Goal: Information Seeking & Learning: Learn about a topic

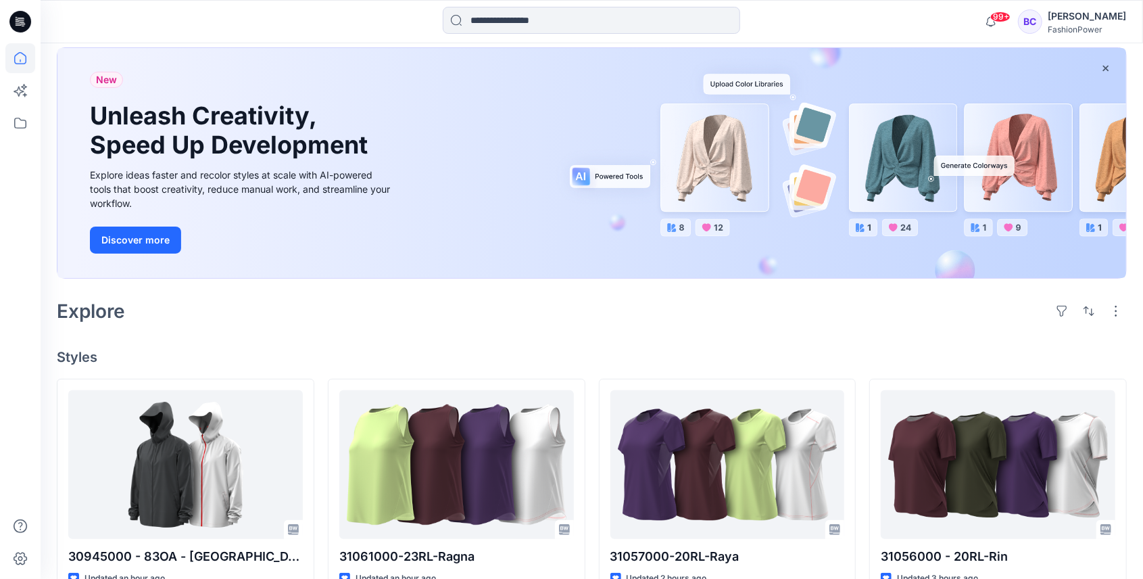
scroll to position [135, 0]
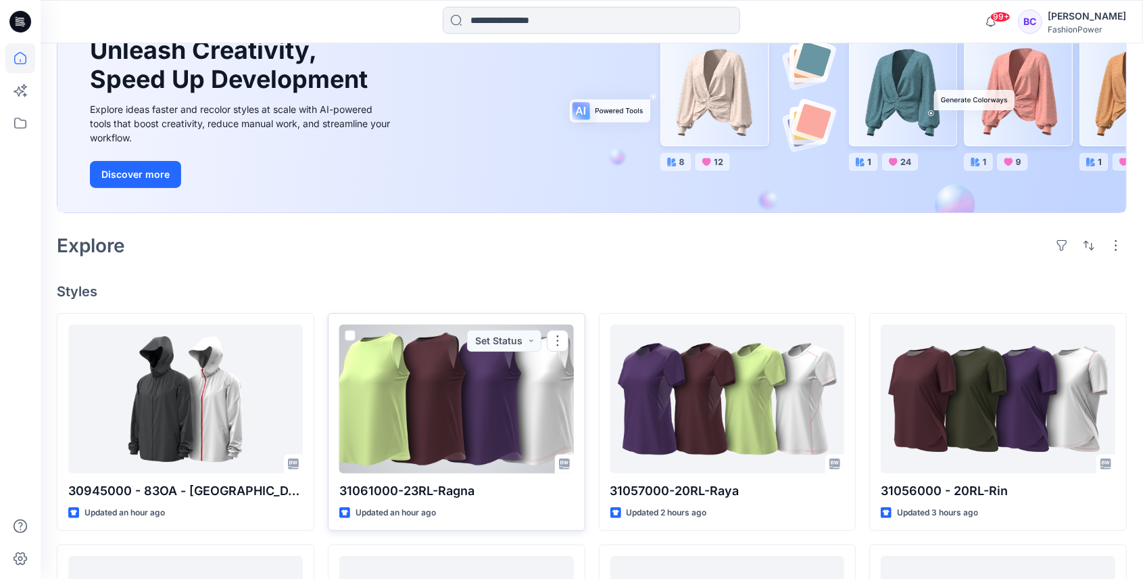
click at [461, 396] on div at bounding box center [456, 399] width 235 height 149
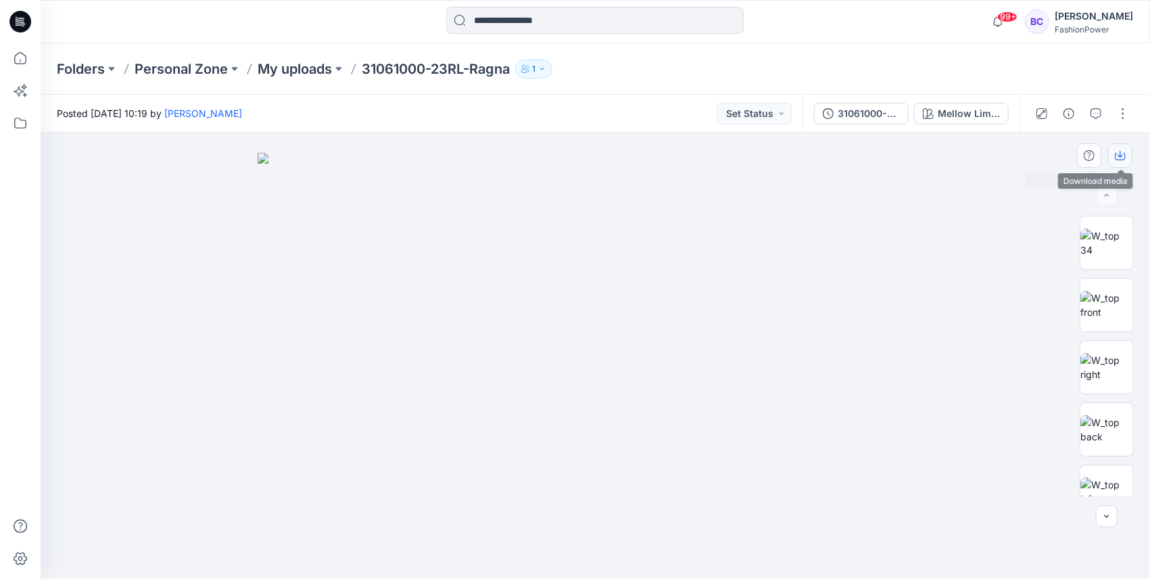
click at [1116, 148] on button "button" at bounding box center [1120, 155] width 24 height 24
click at [929, 112] on icon "button" at bounding box center [928, 113] width 11 height 11
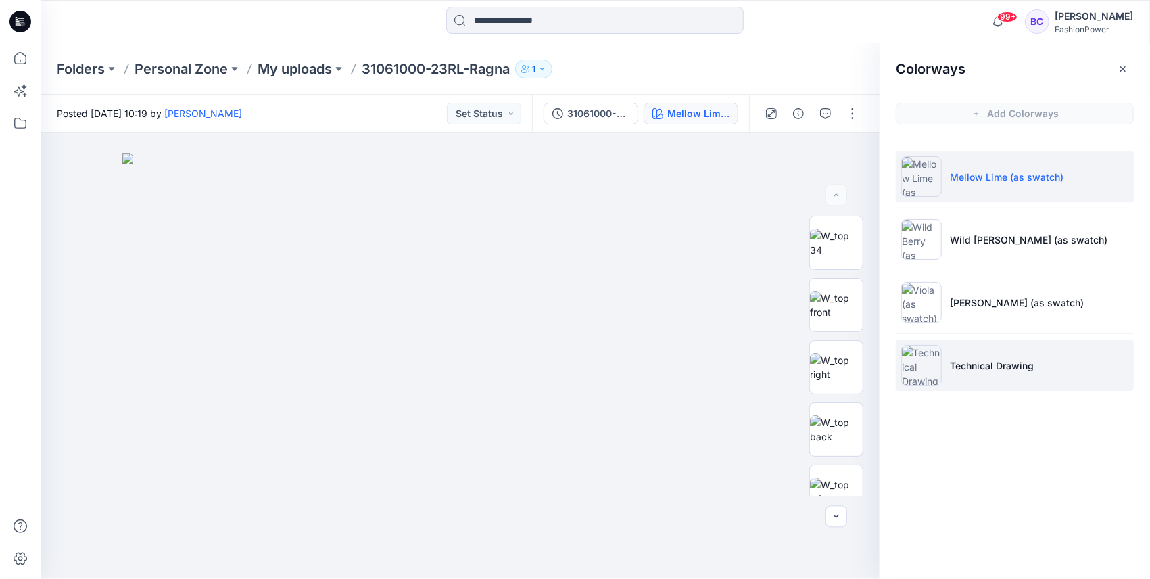
click at [976, 368] on p "Technical Drawing" at bounding box center [992, 365] width 84 height 14
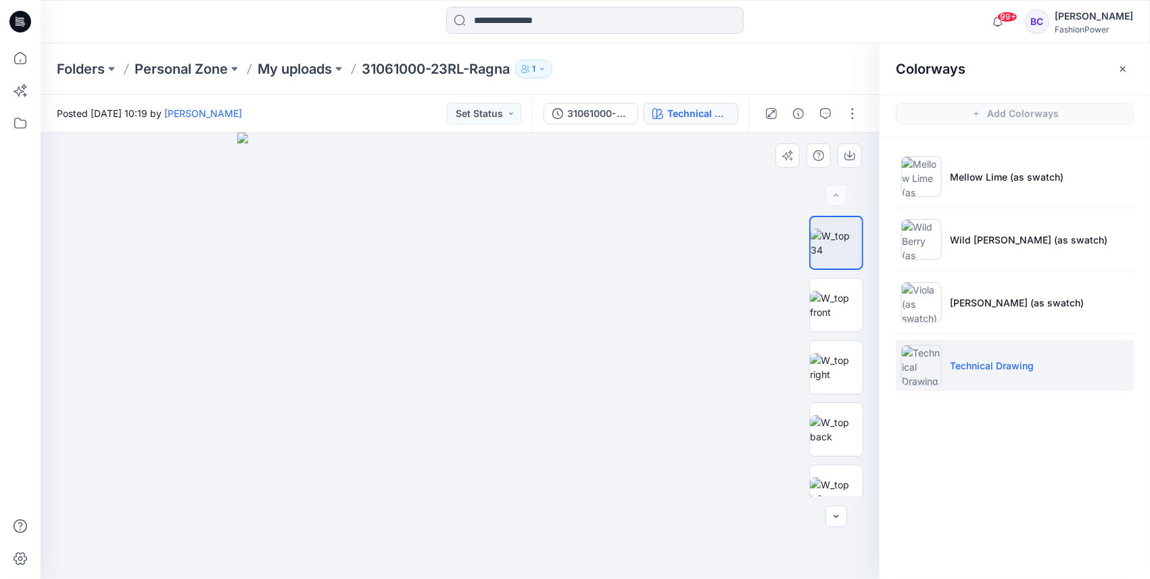
click at [353, 290] on img at bounding box center [460, 356] width 446 height 446
click at [849, 152] on icon "button" at bounding box center [849, 154] width 5 height 7
click at [836, 293] on img at bounding box center [836, 305] width 53 height 28
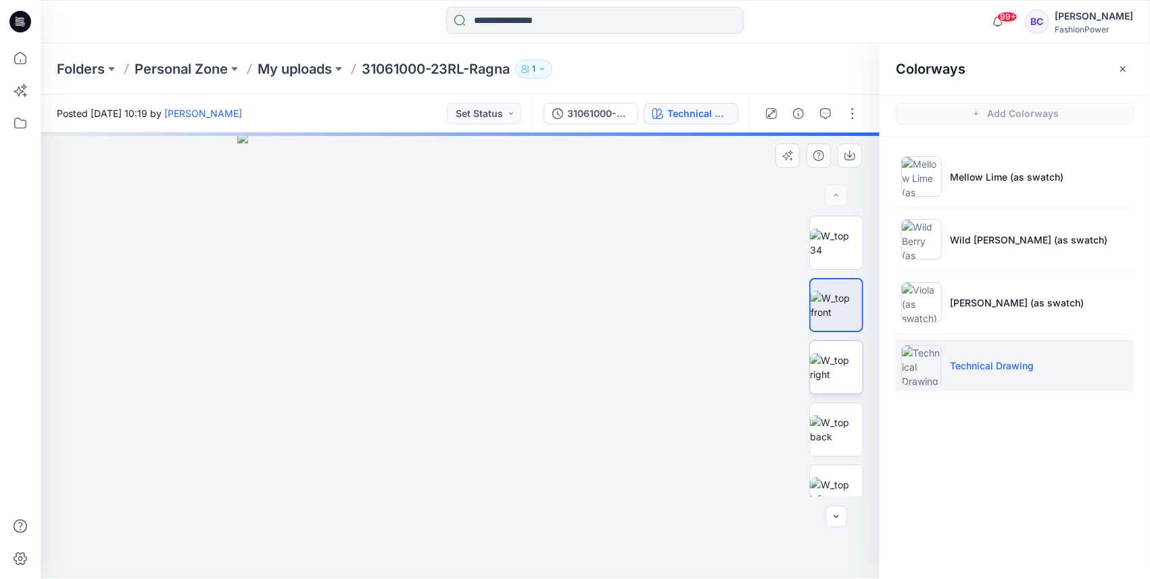
click at [832, 354] on img at bounding box center [836, 367] width 53 height 28
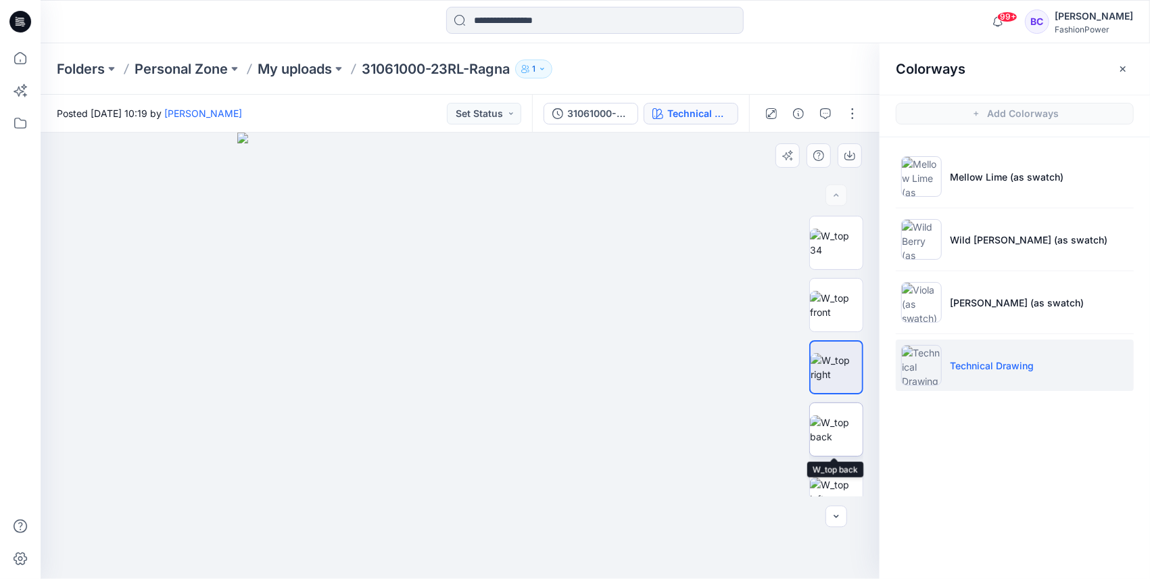
click at [822, 419] on img at bounding box center [836, 429] width 53 height 28
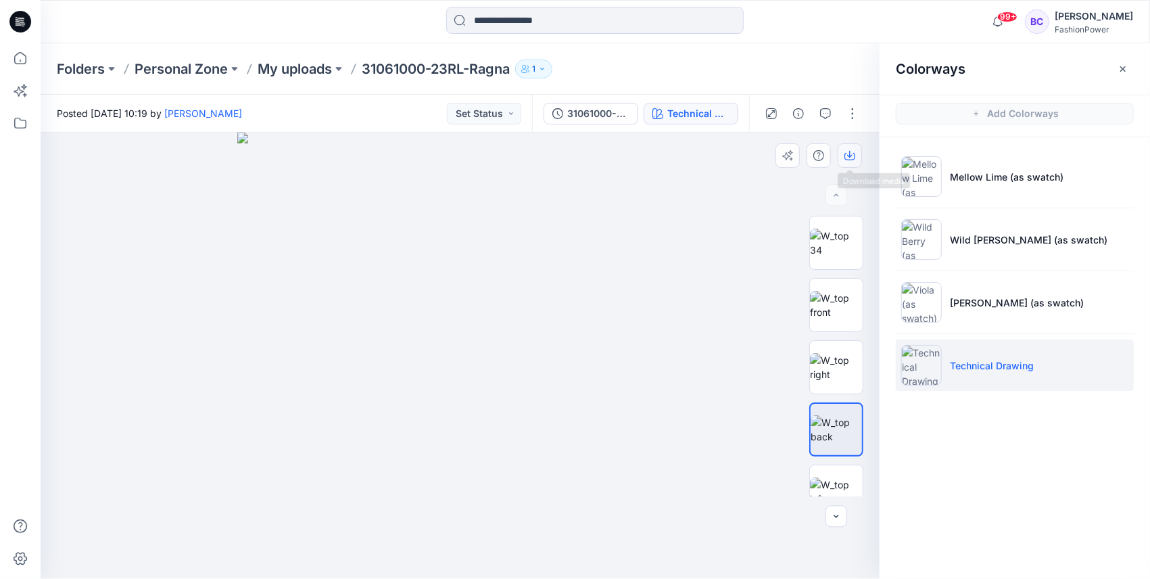
click at [848, 155] on icon "button" at bounding box center [849, 154] width 5 height 7
click at [843, 479] on img at bounding box center [836, 491] width 53 height 28
click at [849, 156] on icon "button" at bounding box center [849, 154] width 5 height 7
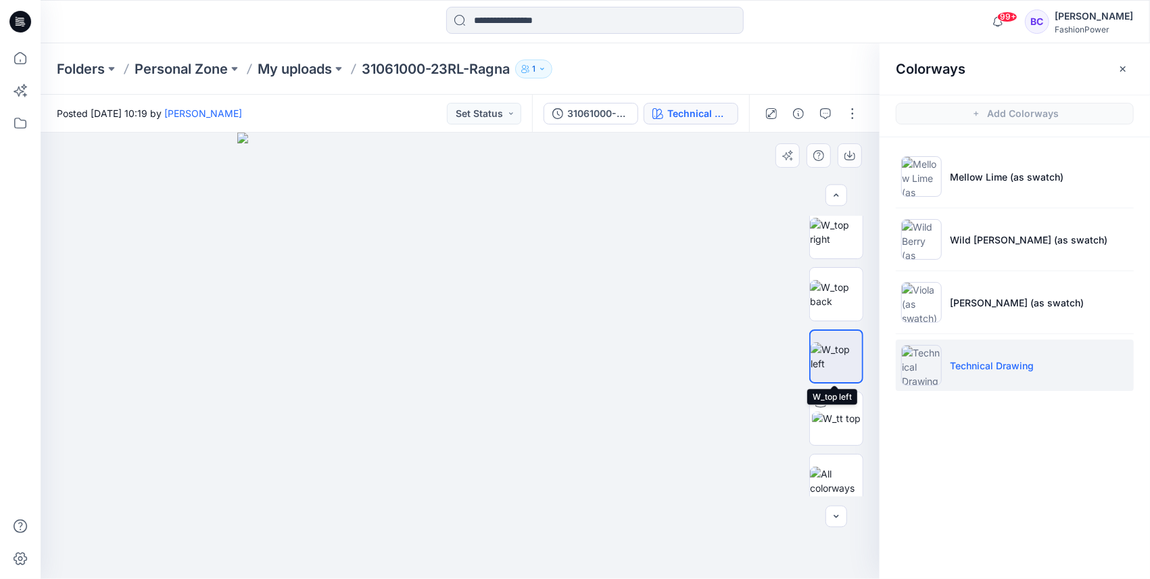
scroll to position [90, 0]
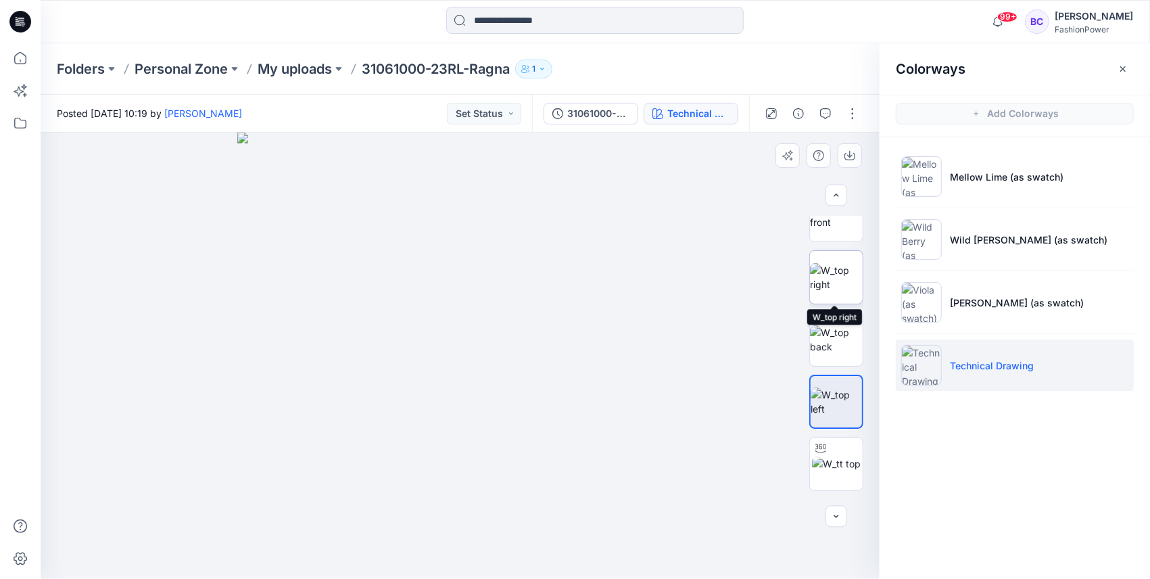
click at [846, 275] on img at bounding box center [836, 277] width 53 height 28
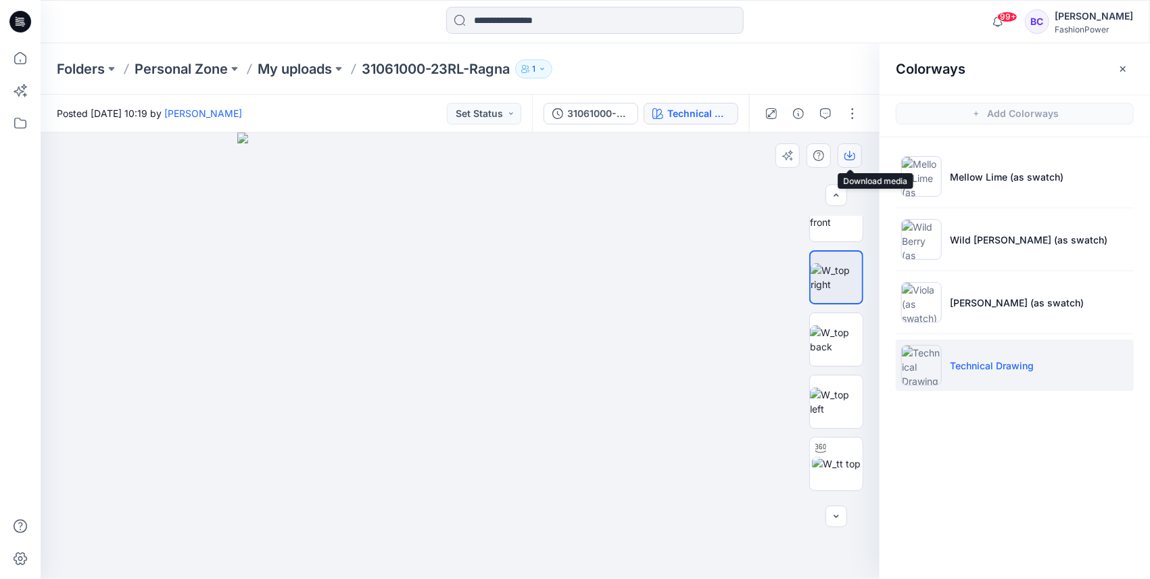
click at [848, 151] on icon "button" at bounding box center [850, 155] width 11 height 11
